Goal: Task Accomplishment & Management: Use online tool/utility

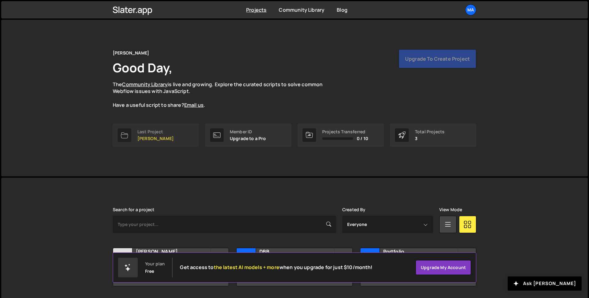
click at [148, 140] on p "[PERSON_NAME]" at bounding box center [155, 138] width 36 height 5
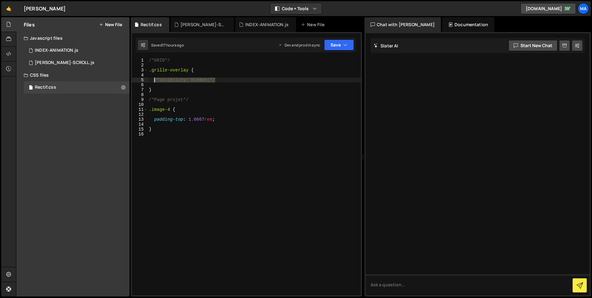
drag, startPoint x: 214, startPoint y: 80, endPoint x: 154, endPoint y: 82, distance: 60.5
click at [154, 82] on div "/*GRID*/ .grille-overlay { /*visibility: hidden;*/ } /*Page projet*/ .image-4 {…" at bounding box center [254, 182] width 213 height 248
drag, startPoint x: 233, startPoint y: 78, endPoint x: 153, endPoint y: 81, distance: 80.2
click at [153, 81] on div "/*GRID*/ .grille-overlay { /*visibility: hidden;*/ } /*Page projet*/ .image-4 {…" at bounding box center [254, 182] width 213 height 248
type textarea "/*visibility: hidden;*/"
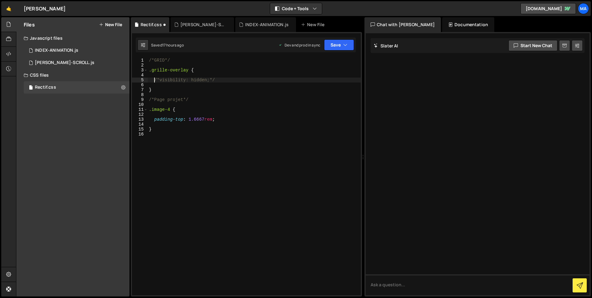
drag, startPoint x: 212, startPoint y: 80, endPoint x: 223, endPoint y: 77, distance: 10.5
click at [213, 80] on div "/*GRID*/ .grille-overlay { /*visibility: hidden;*/ } /*Page projet*/ .image-4 {…" at bounding box center [254, 182] width 213 height 248
click at [229, 77] on div "/*GRID*/ .grille-overlay { /*visibility: hidden;*/ } /*Page projet*/ .image-4 {…" at bounding box center [254, 182] width 213 height 248
click at [156, 79] on div "/*GRID*/ .grille-overlay { /*visibility: hidden;*/ } /*Page projet*/ .image-4 {…" at bounding box center [254, 182] width 213 height 248
click at [156, 80] on div "/*GRID*/ .grille-overlay { /*visibility: hidden;*/ } /*Page projet*/ .image-4 {…" at bounding box center [254, 177] width 213 height 238
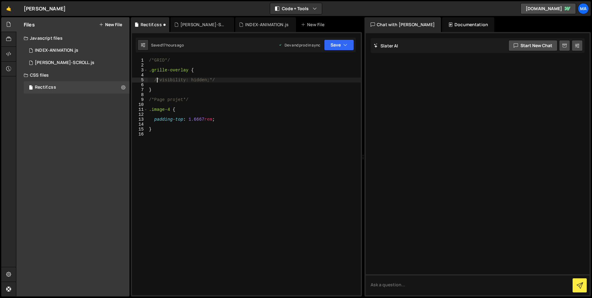
click at [158, 80] on div "/*GRID*/ .grille-overlay { /*visibility: hidden;*/ } /*Page projet*/ .image-4 {…" at bounding box center [254, 182] width 213 height 248
drag, startPoint x: 158, startPoint y: 80, endPoint x: 154, endPoint y: 80, distance: 3.8
click at [154, 80] on div "/*GRID*/ .grille-overlay { /*visibility: hidden;*/ } /*Page projet*/ .image-4 {…" at bounding box center [254, 182] width 213 height 248
type textarea "visibility: hidden;*/"
click at [225, 76] on div "/*GRID*/ .grille-overlay { visibility : hidden ; */ } /*Page projet*/ .image-4 …" at bounding box center [254, 182] width 213 height 248
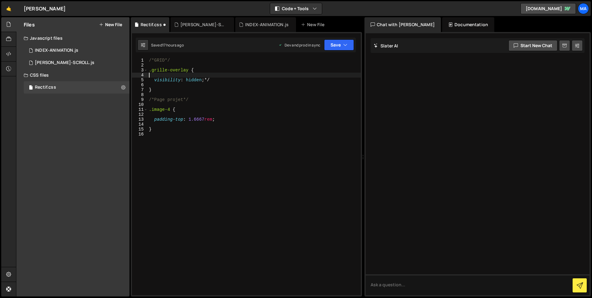
click at [228, 81] on div "/*GRID*/ .grille-overlay { visibility : hidden ; */ } /*Page projet*/ .image-4 …" at bounding box center [254, 182] width 213 height 248
click at [337, 47] on button "Save" at bounding box center [339, 44] width 30 height 11
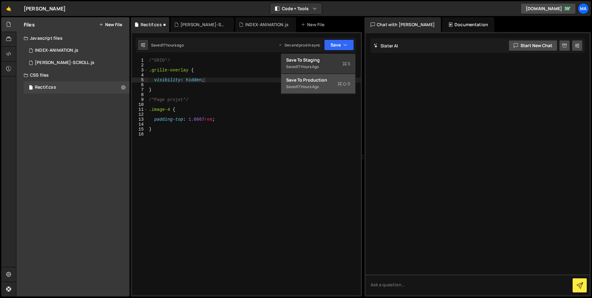
click at [349, 80] on div "Save to Production S" at bounding box center [318, 80] width 64 height 6
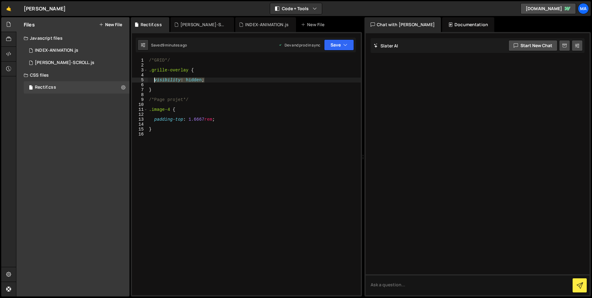
drag, startPoint x: 209, startPoint y: 80, endPoint x: 163, endPoint y: 79, distance: 46.2
click at [154, 81] on div "/*GRID*/ .grille-overlay { visibility : hidden ; } /*Page projet*/ .image-4 { p…" at bounding box center [254, 182] width 213 height 248
type textarea "/*visibility: hidden;*/"
click at [335, 42] on button "Save" at bounding box center [339, 44] width 30 height 11
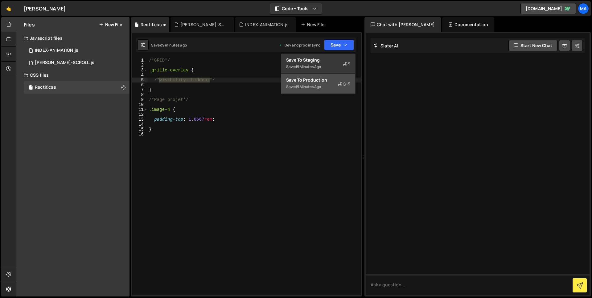
click at [331, 85] on div "Saved 9 minutes ago" at bounding box center [318, 86] width 64 height 7
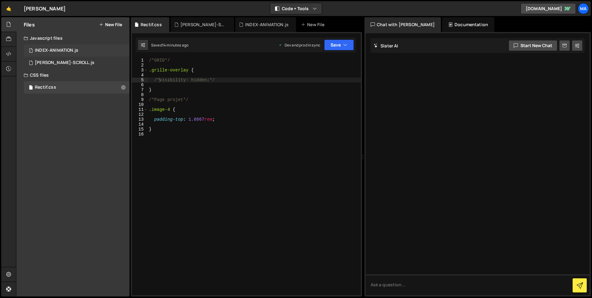
click at [56, 50] on div "INDEX-ANIMATION.js" at bounding box center [56, 51] width 43 height 6
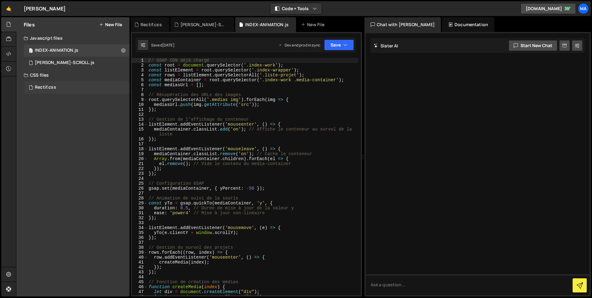
click at [69, 84] on div "Rectif.css 0" at bounding box center [77, 87] width 106 height 12
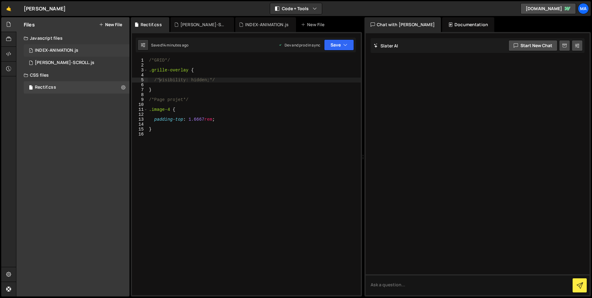
click at [54, 51] on div "INDEX-ANIMATION.js" at bounding box center [56, 51] width 43 height 6
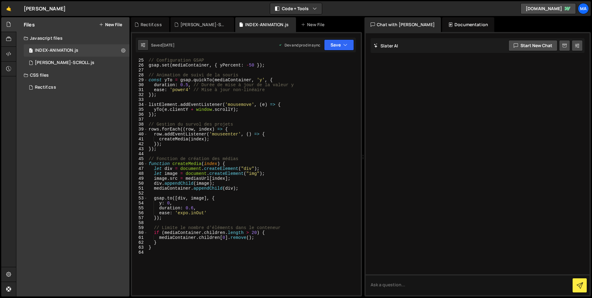
scroll to position [123, 0]
click at [201, 270] on div "// Configuration GSAP gsap . set ( mediaContainer , { yPercent : - 50 }) ; // A…" at bounding box center [252, 182] width 211 height 248
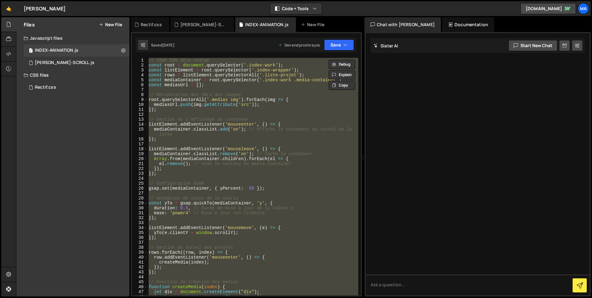
scroll to position [0, 0]
click at [342, 148] on div "// GSAP CDN déjà chargé const root = document . querySelector ( '.index-work' )…" at bounding box center [252, 177] width 211 height 238
click at [341, 85] on button "Copy" at bounding box center [342, 85] width 27 height 9
click at [275, 134] on div "// GSAP CDN déjà chargé const root = document . querySelector ( '.index-work' )…" at bounding box center [252, 177] width 211 height 238
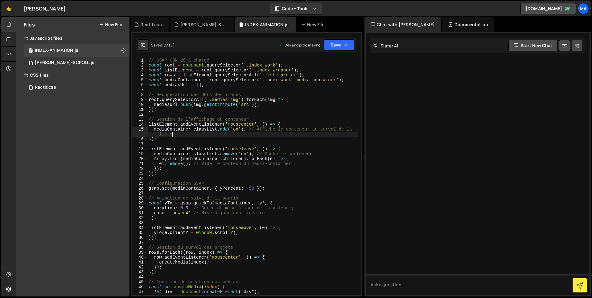
type textarea "}"
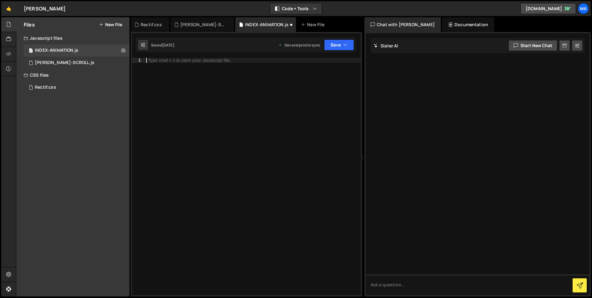
paste textarea "}"
type textarea "}"
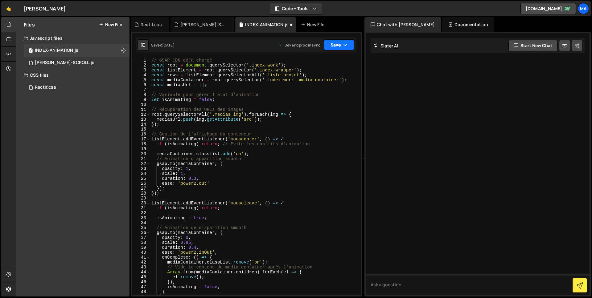
click at [350, 42] on button "Save" at bounding box center [339, 44] width 30 height 11
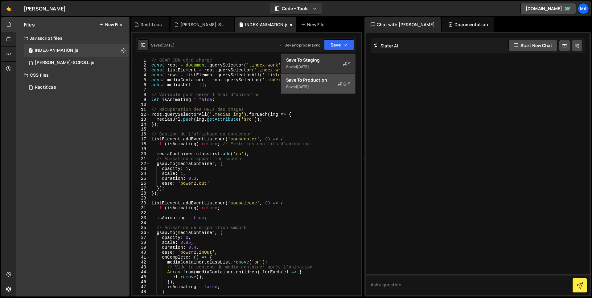
click at [326, 83] on div "Saved [DATE]" at bounding box center [318, 86] width 64 height 7
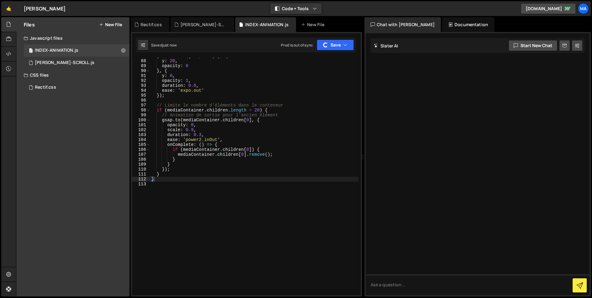
scroll to position [436, 0]
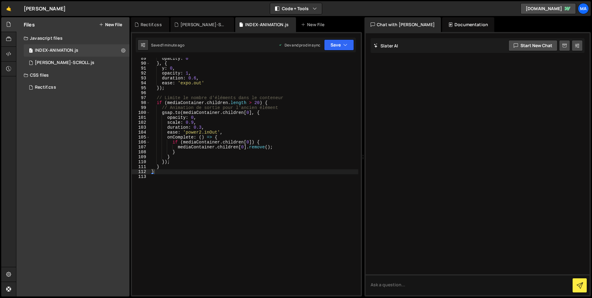
click at [228, 197] on div "opacity : 0 } , { y : 0 , opacity : 1 , duration : 0.6 , ease : 'expo.out' }) ;…" at bounding box center [254, 180] width 208 height 248
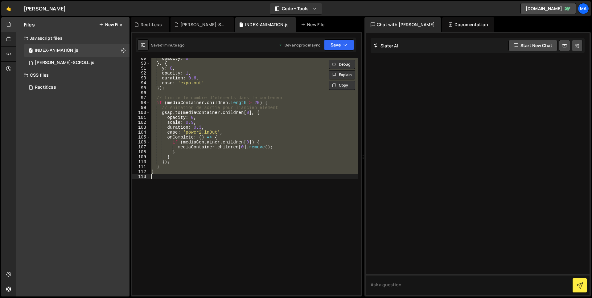
paste textarea
type textarea "}"
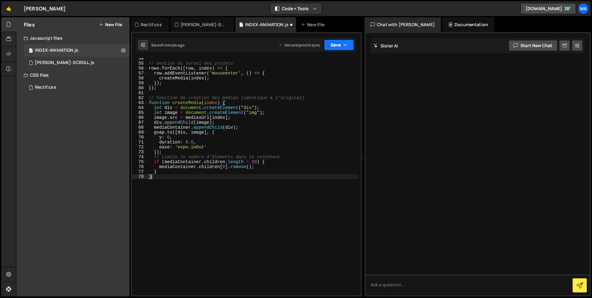
click at [338, 48] on button "Save" at bounding box center [339, 44] width 30 height 11
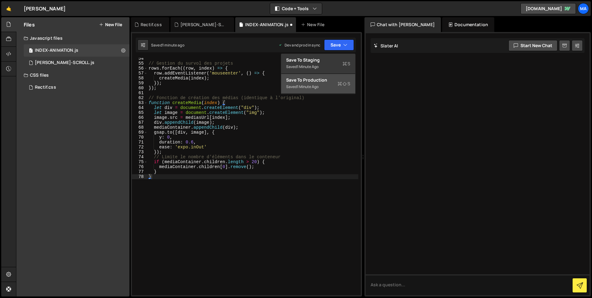
click at [325, 85] on div "Saved 1 minute ago" at bounding box center [318, 86] width 64 height 7
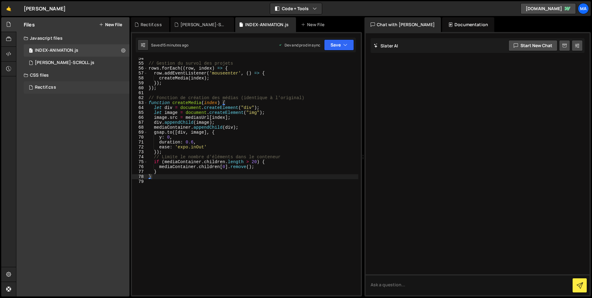
click at [65, 87] on div "Rectif.css 0" at bounding box center [77, 87] width 106 height 12
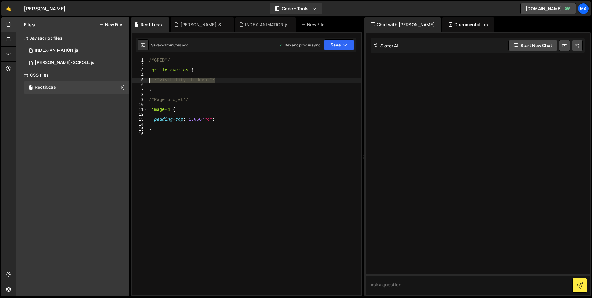
drag, startPoint x: 239, startPoint y: 81, endPoint x: 141, endPoint y: 82, distance: 98.0
click at [141, 82] on div "/*visibility: hidden;*/ 1 2 3 4 5 6 7 8 9 10 11 12 13 14 15 16 /*GRID*/ .grille…" at bounding box center [246, 177] width 229 height 238
drag, startPoint x: 156, startPoint y: 80, endPoint x: 219, endPoint y: 81, distance: 63.5
click at [219, 81] on div "/*GRID*/ .grille-overlay { /*visibility: hidden;*/ } /*Page projet*/ .image-4 {…" at bounding box center [254, 182] width 213 height 248
type textarea "visibility: hidden;"
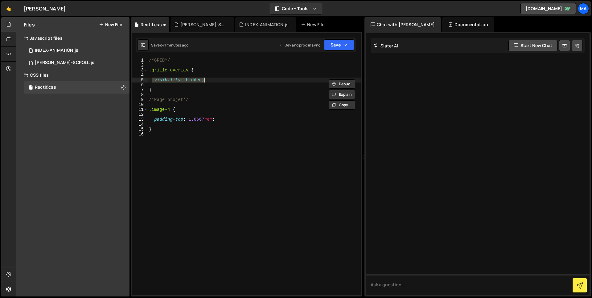
click at [219, 81] on div "/*GRID*/ .grille-overlay { visibility : hidden ; } /*Page projet*/ .image-4 { p…" at bounding box center [254, 177] width 213 height 238
click at [337, 51] on div "Saved 41 minutes ago Dev and prod in sync Upgrade to Edit Save Save to Staging …" at bounding box center [246, 45] width 220 height 15
click at [335, 45] on button "Save" at bounding box center [339, 44] width 30 height 11
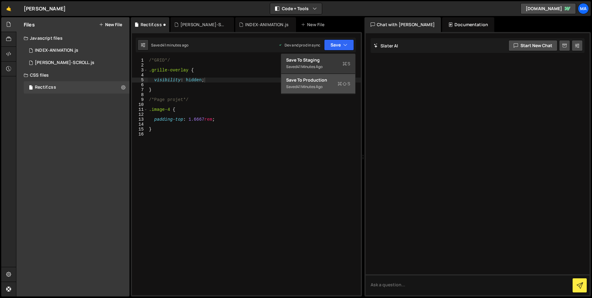
click at [335, 87] on div "Saved 41 minutes ago" at bounding box center [318, 86] width 64 height 7
